Goal: Transaction & Acquisition: Purchase product/service

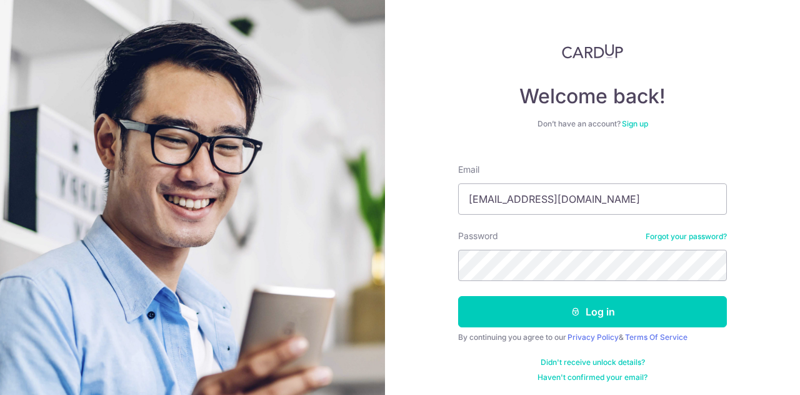
type input "[EMAIL_ADDRESS][DOMAIN_NAME]"
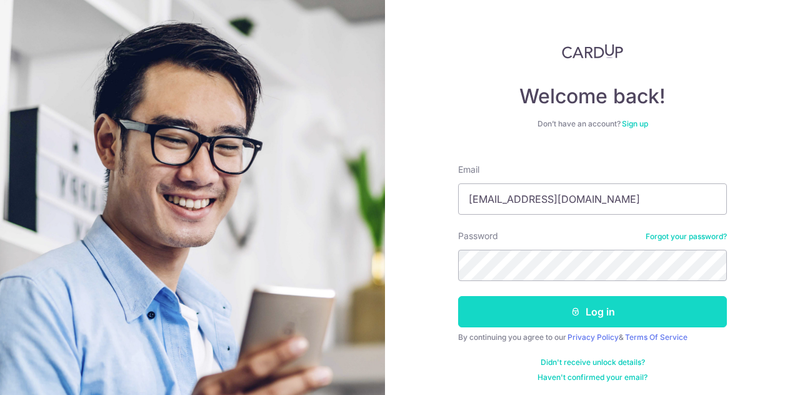
click at [585, 306] on button "Log in" at bounding box center [592, 311] width 269 height 31
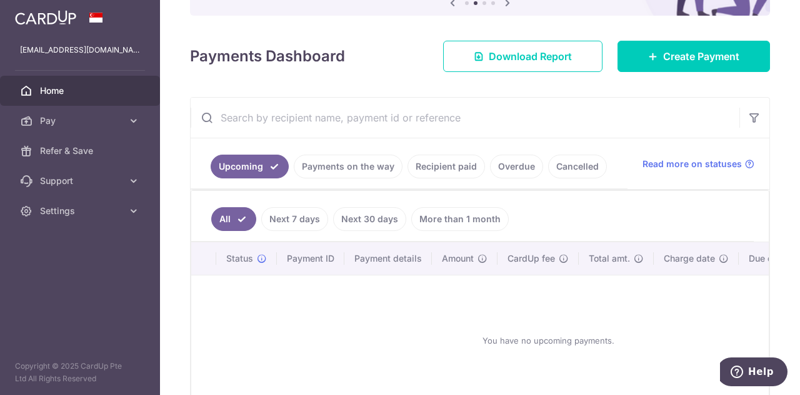
scroll to position [125, 0]
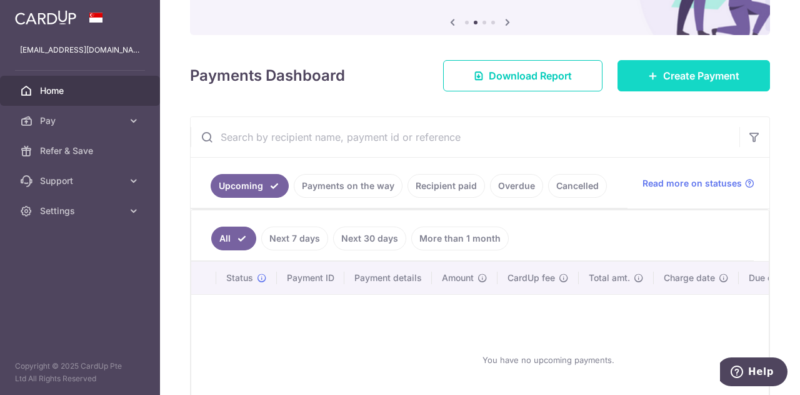
click at [721, 69] on span "Create Payment" at bounding box center [701, 75] width 76 height 15
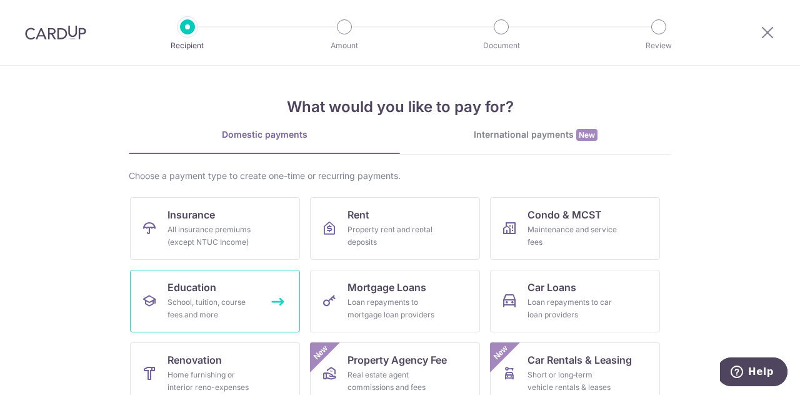
click at [203, 298] on div "School, tuition, course fees and more" at bounding box center [213, 308] width 90 height 25
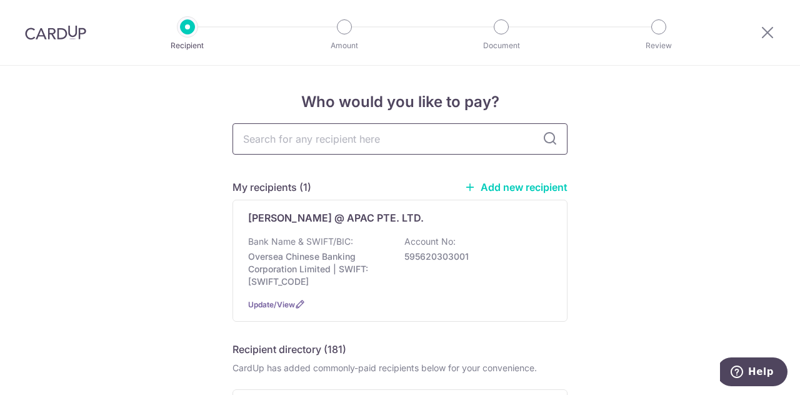
click at [368, 132] on input "text" at bounding box center [400, 138] width 335 height 31
type input "berries"
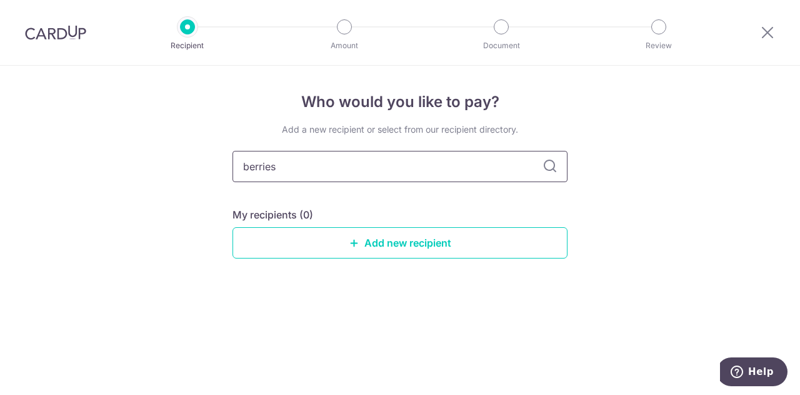
click at [412, 159] on input "berries" at bounding box center [400, 166] width 335 height 31
click at [364, 153] on input "berries" at bounding box center [400, 166] width 335 height 31
drag, startPoint x: 365, startPoint y: 166, endPoint x: 177, endPoint y: 148, distance: 189.1
click at [177, 148] on div "Who would you like to pay? Add a new recipient or select from our recipient dir…" at bounding box center [400, 230] width 800 height 329
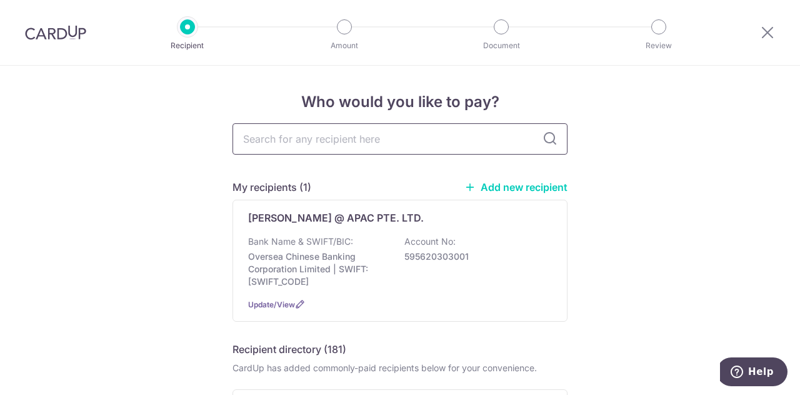
click at [330, 137] on input "text" at bounding box center [400, 138] width 335 height 31
type input "Berries"
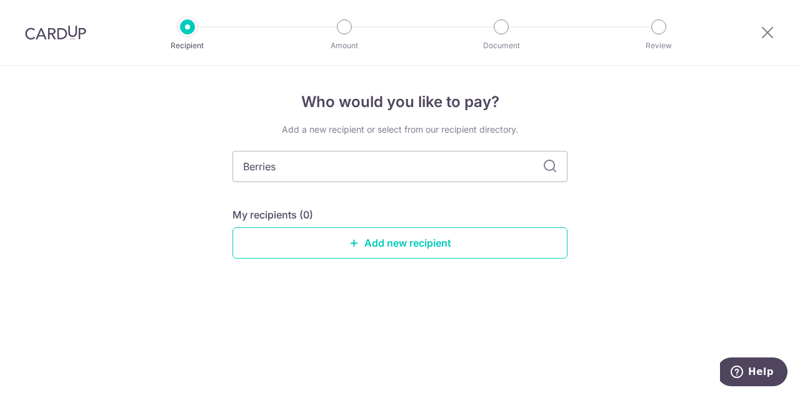
click at [551, 166] on icon at bounding box center [550, 166] width 15 height 15
